Goal: Navigation & Orientation: Go to known website

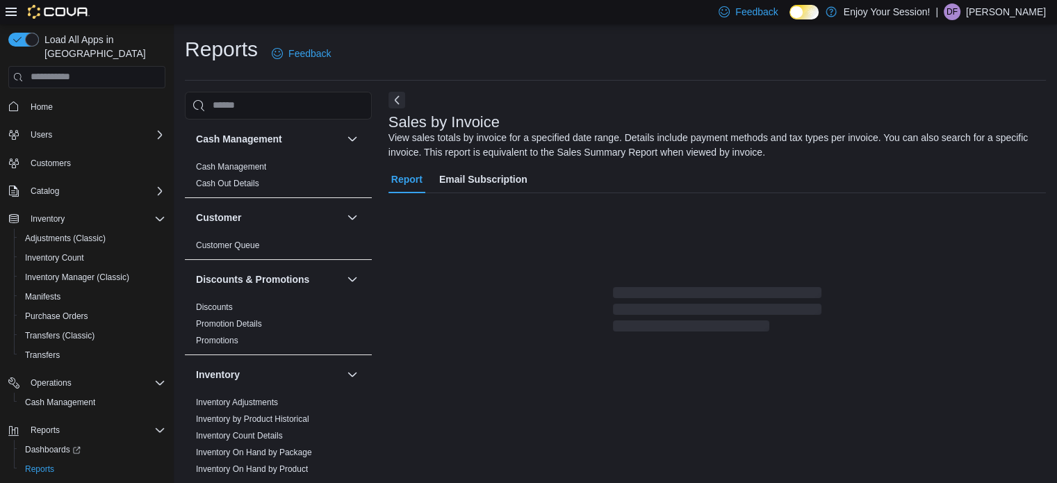
click at [1017, 10] on p "[PERSON_NAME]" at bounding box center [1006, 11] width 80 height 17
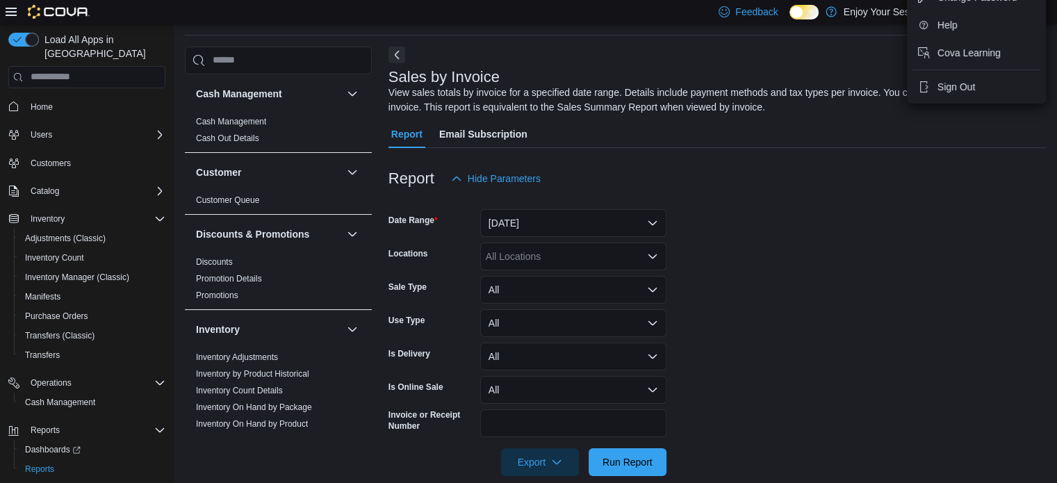
scroll to position [47, 0]
click at [958, 87] on span "Sign Out" at bounding box center [957, 86] width 38 height 14
